Goal: Complete application form: Fill out and submit a form for a specific purpose

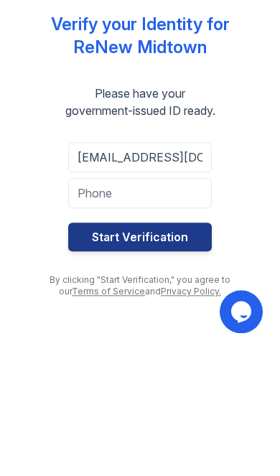
type input "[EMAIL_ADDRESS][DOMAIN_NAME]"
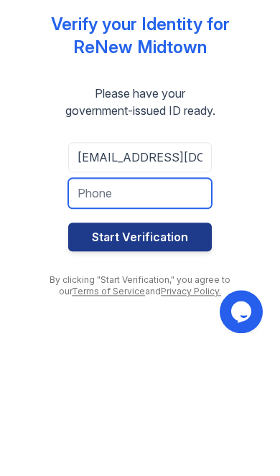
click at [204, 306] on input "tel" at bounding box center [139, 321] width 143 height 30
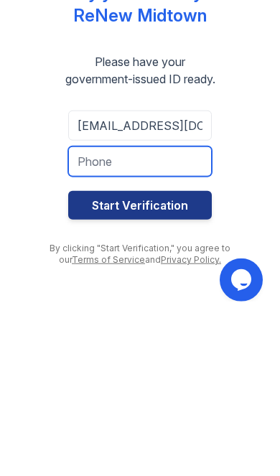
type input "6783081872"
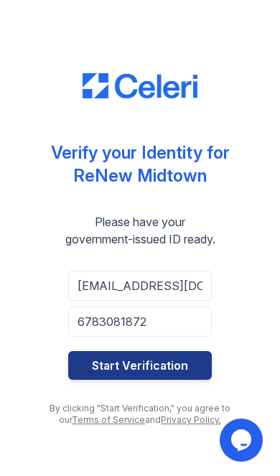
click at [187, 362] on button "Start Verification" at bounding box center [139, 365] width 143 height 29
